Goal: Task Accomplishment & Management: Complete application form

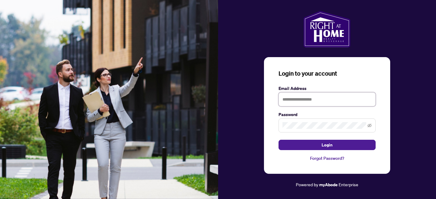
click at [291, 98] on input "text" at bounding box center [327, 99] width 97 height 14
type input "**********"
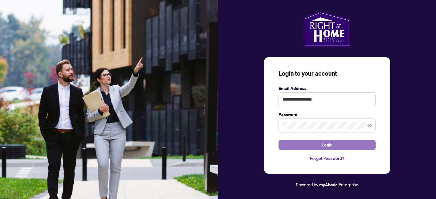
click at [322, 148] on span "Login" at bounding box center [327, 145] width 11 height 10
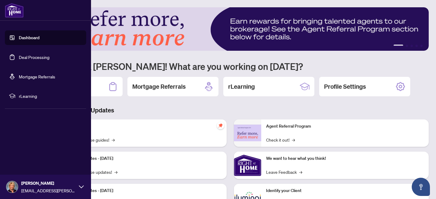
click at [26, 58] on link "Deal Processing" at bounding box center [34, 56] width 31 height 5
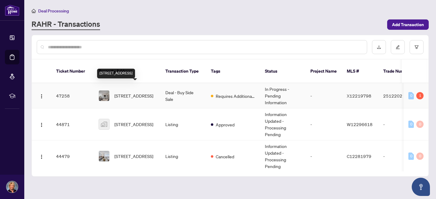
click at [127, 92] on span "[STREET_ADDRESS]" at bounding box center [134, 95] width 39 height 7
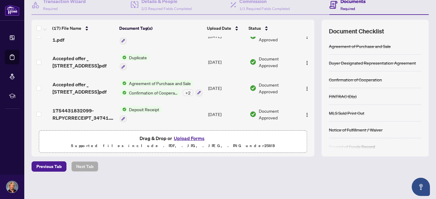
scroll to position [64, 0]
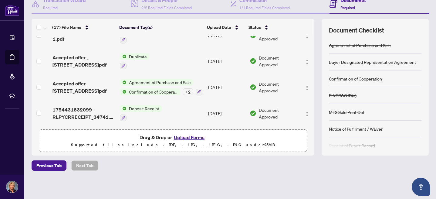
click at [190, 138] on button "Upload Forms" at bounding box center [189, 137] width 34 height 8
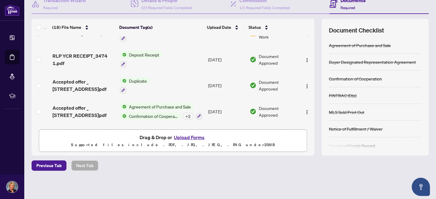
click at [191, 135] on button "Upload Forms" at bounding box center [189, 137] width 34 height 8
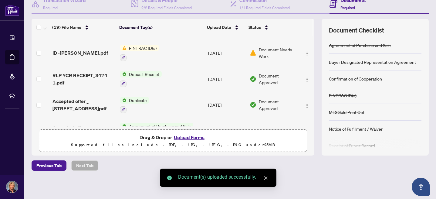
click at [186, 138] on button "Upload Forms" at bounding box center [189, 137] width 34 height 8
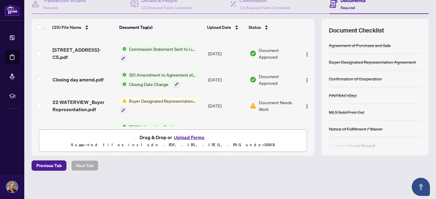
scroll to position [211, 0]
click at [275, 104] on span "Document Needs Work" at bounding box center [278, 106] width 38 height 13
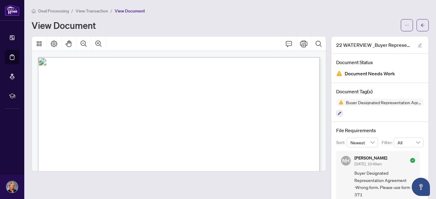
click at [94, 10] on span "View Transaction" at bounding box center [92, 10] width 33 height 5
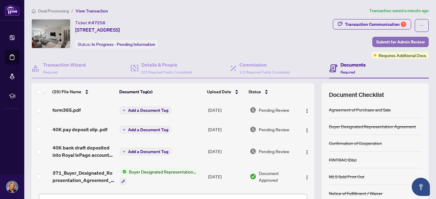
click at [399, 41] on span "Submit for Admin Review" at bounding box center [401, 42] width 49 height 10
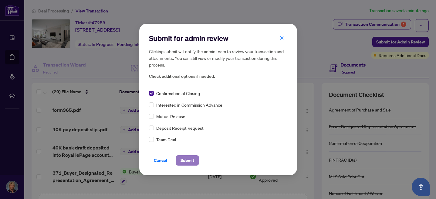
click at [192, 163] on span "Submit" at bounding box center [188, 161] width 14 height 10
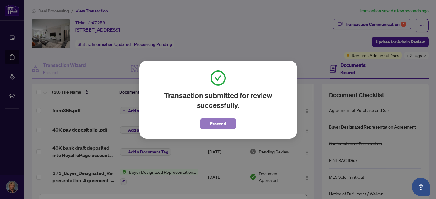
click at [217, 123] on span "Proceed" at bounding box center [218, 124] width 16 height 10
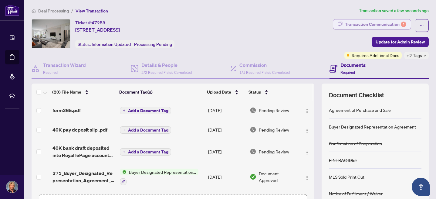
click at [402, 26] on div "Transaction Communication 1" at bounding box center [375, 24] width 61 height 10
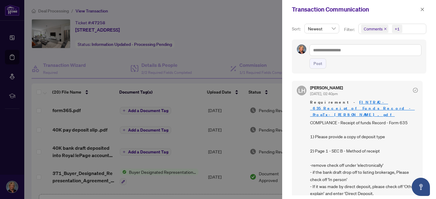
click at [395, 158] on span "COMPLIANCE - Receipt of funds Record - Form 635 1) Please provide a copy of dep…" at bounding box center [364, 172] width 108 height 107
